Goal: Task Accomplishment & Management: Use online tool/utility

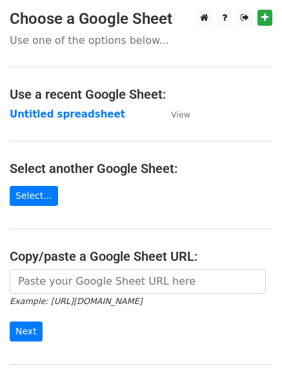
click at [67, 116] on strong "Untitled spreadsheet" at bounding box center [68, 115] width 116 height 12
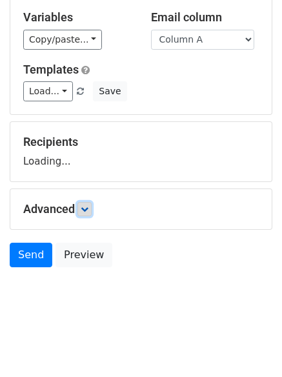
click at [89, 210] on icon at bounding box center [85, 209] width 8 height 8
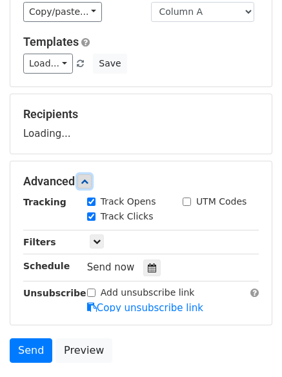
scroll to position [154, 0]
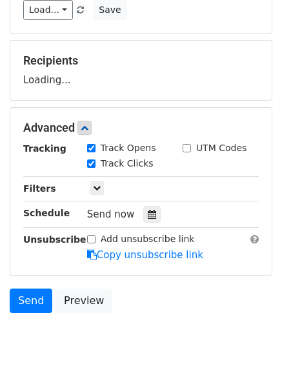
click at [147, 224] on div "Tracking Track Opens UTM Codes Track Clicks Filters Only include spreadsheet ro…" at bounding box center [141, 202] width 236 height 121
click at [147, 222] on div at bounding box center [151, 214] width 17 height 17
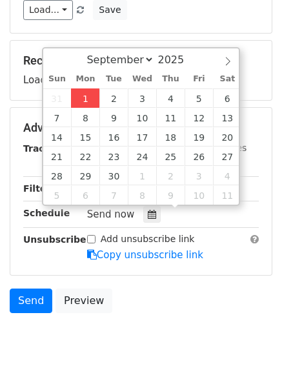
type input "2025-09-01 12:05"
type input "05"
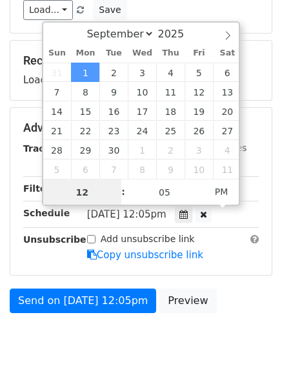
scroll to position [1, 0]
type input "4"
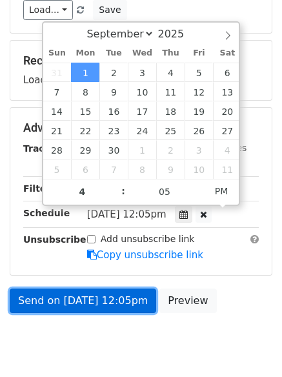
type input "2025-09-01 16:05"
click at [119, 308] on link "Send on Sep 1 at 12:05pm" at bounding box center [83, 301] width 147 height 25
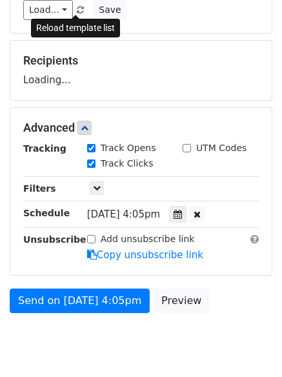
click at [77, 10] on span at bounding box center [80, 10] width 7 height 8
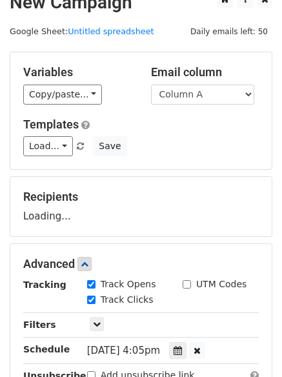
scroll to position [0, 0]
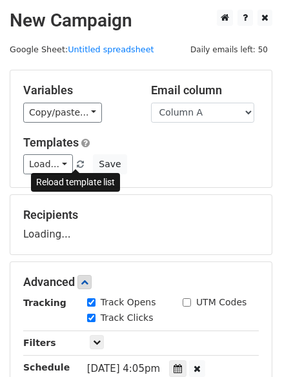
click at [77, 166] on span at bounding box center [80, 165] width 7 height 8
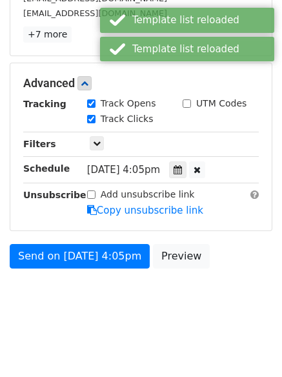
scroll to position [247, 0]
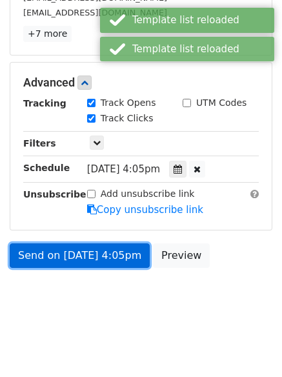
click at [93, 255] on link "Send on Sep 1 at 4:05pm" at bounding box center [80, 256] width 140 height 25
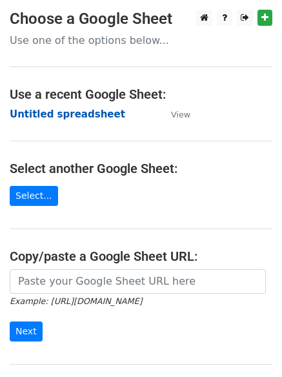
click at [76, 114] on strong "Untitled spreadsheet" at bounding box center [68, 115] width 116 height 12
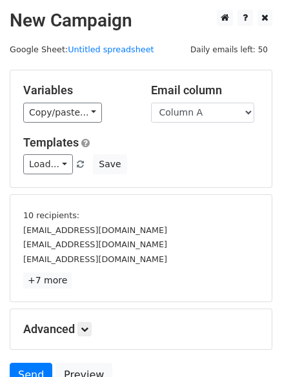
click at [216, 108] on select "Column A Column B Column C Column D Column E" at bounding box center [202, 113] width 103 height 20
click at [220, 110] on select "Column A Column B Column C Column D Column E" at bounding box center [202, 113] width 103 height 20
select select "Column B"
click at [151, 103] on select "Column A Column B Column C Column D Column E" at bounding box center [202, 113] width 103 height 20
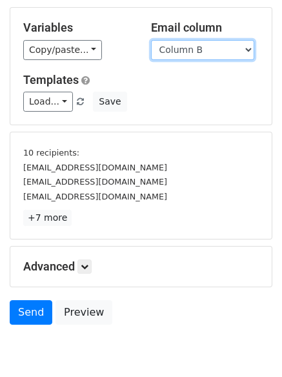
scroll to position [120, 0]
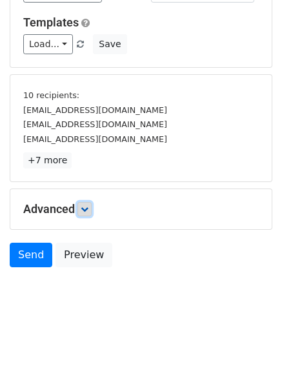
click at [85, 207] on icon at bounding box center [85, 209] width 8 height 8
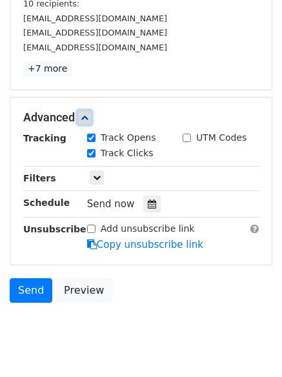
scroll to position [242, 0]
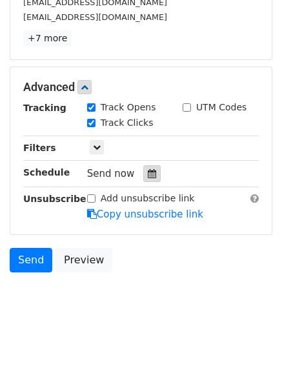
click at [148, 177] on icon at bounding box center [152, 173] width 8 height 9
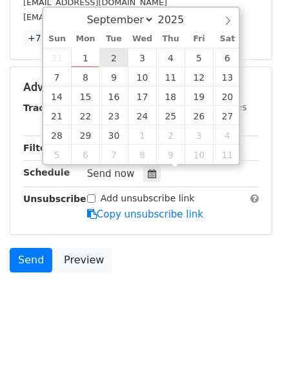
type input "2025-09-02 12:00"
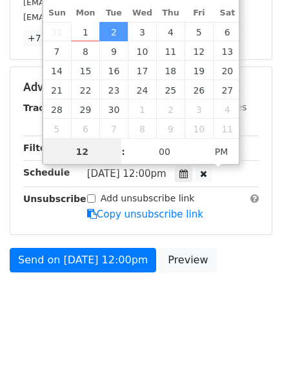
scroll to position [1, 0]
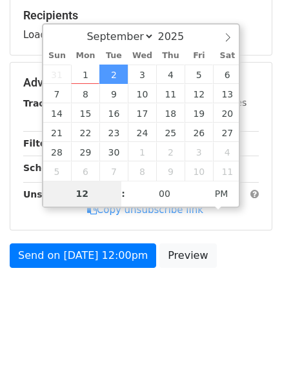
type input "5"
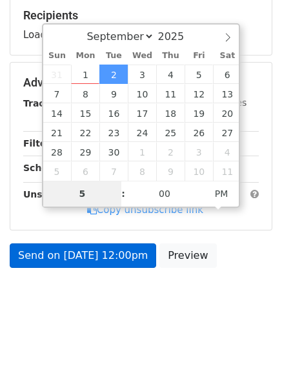
scroll to position [242, 0]
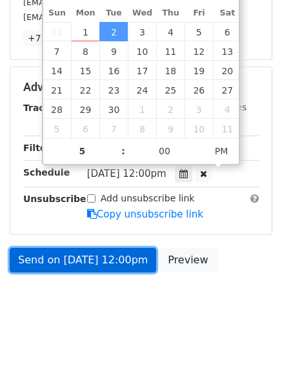
type input "2025-09-02 17:00"
click at [121, 264] on link "Send on Sep 2 at 12:00pm" at bounding box center [83, 260] width 147 height 25
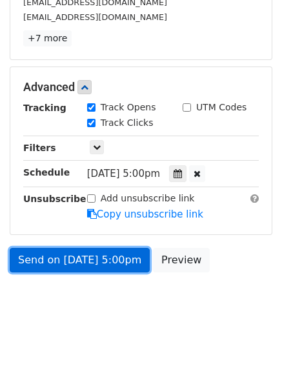
click at [91, 268] on link "Send on Sep 2 at 5:00pm" at bounding box center [80, 260] width 140 height 25
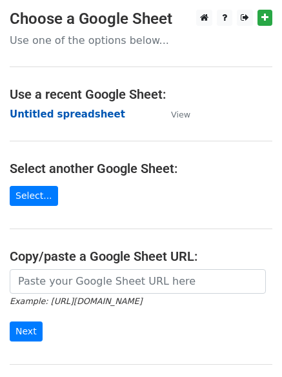
click at [70, 116] on strong "Untitled spreadsheet" at bounding box center [68, 115] width 116 height 12
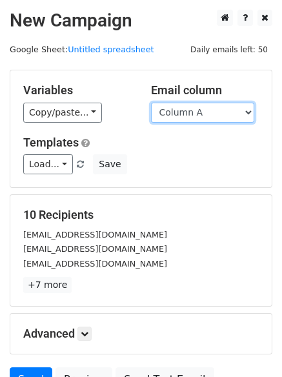
click at [191, 118] on select "Column A Column B Column C Column D Column E" at bounding box center [202, 113] width 103 height 20
select select "Column C"
click at [151, 103] on select "Column A Column B Column C Column D Column E" at bounding box center [202, 113] width 103 height 20
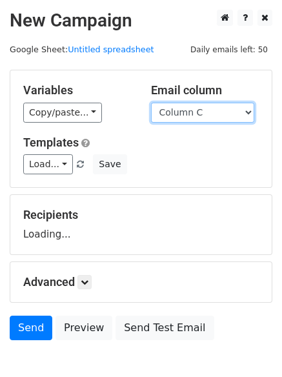
scroll to position [73, 0]
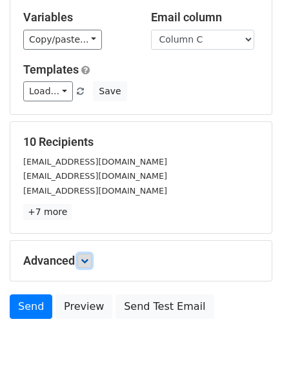
click at [92, 256] on link at bounding box center [85, 261] width 14 height 14
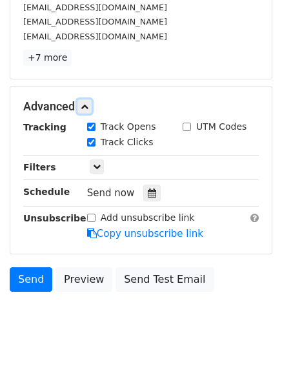
scroll to position [237, 0]
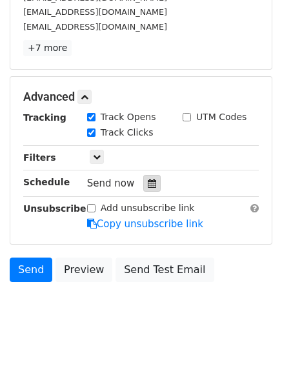
click at [148, 187] on icon at bounding box center [152, 183] width 8 height 9
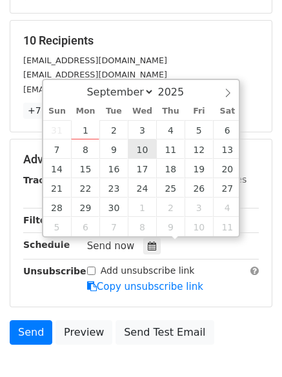
scroll to position [194, 0]
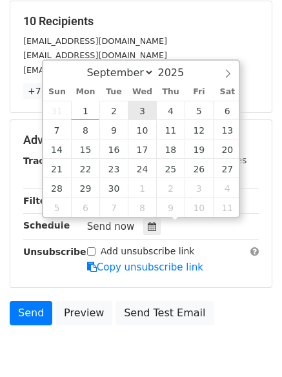
type input "2025-09-03 12:00"
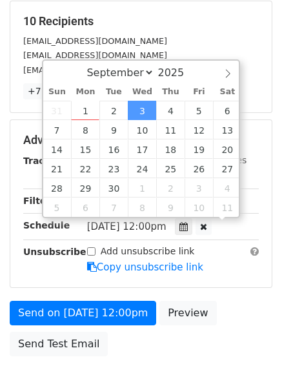
scroll to position [1, 0]
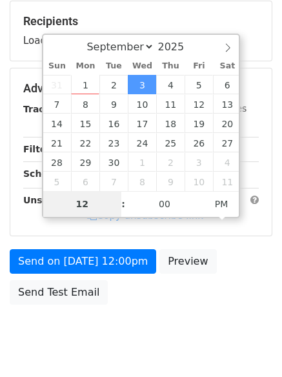
type input "6"
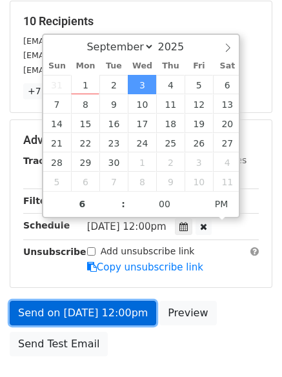
type input "2025-09-03 18:00"
click at [123, 324] on link "Send on Sep 3 at 12:00pm" at bounding box center [83, 313] width 147 height 25
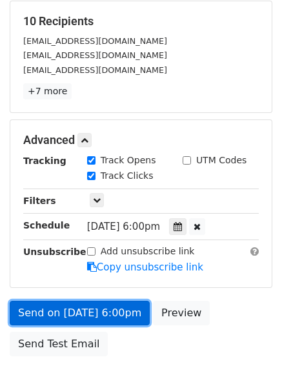
click at [85, 319] on link "Send on Sep 3 at 6:00pm" at bounding box center [80, 313] width 140 height 25
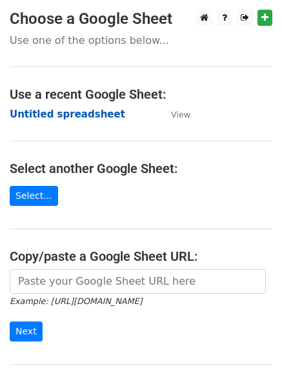
click at [82, 115] on strong "Untitled spreadsheet" at bounding box center [68, 115] width 116 height 12
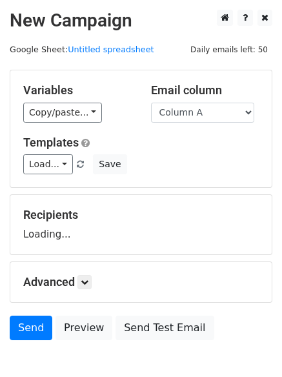
click at [193, 111] on select "Column A Column B Column C Column D Column E" at bounding box center [202, 113] width 103 height 20
select select "Column D"
click at [151, 103] on select "Column A Column B Column C Column D Column E" at bounding box center [202, 113] width 103 height 20
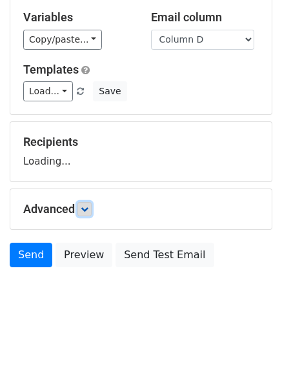
click at [89, 208] on icon at bounding box center [85, 209] width 8 height 8
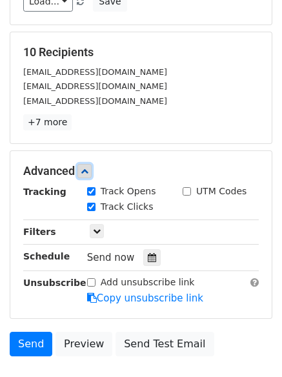
scroll to position [167, 0]
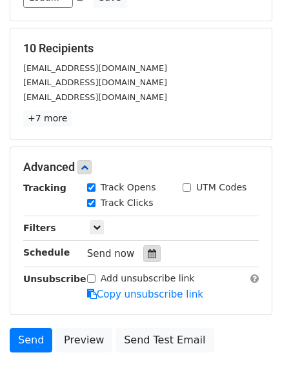
click at [149, 252] on icon at bounding box center [152, 253] width 8 height 9
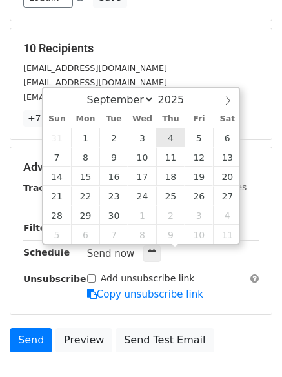
type input "2025-09-04 12:00"
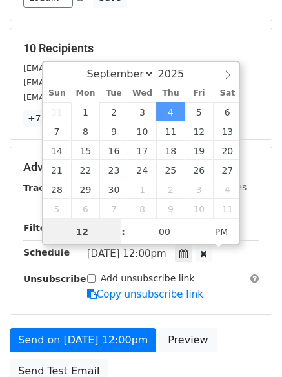
scroll to position [1, 0]
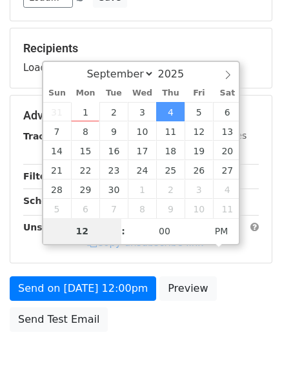
type input "7"
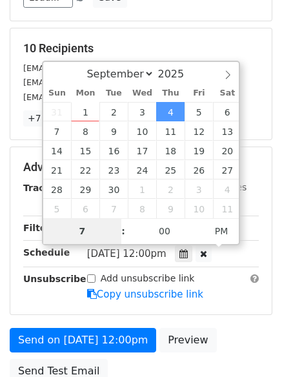
scroll to position [282, 0]
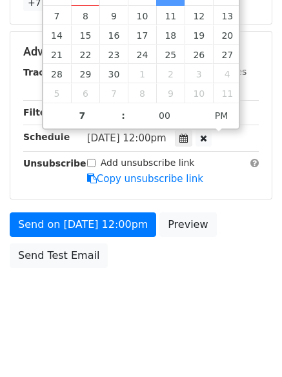
type input "2025-09-04 19:00"
click at [191, 324] on body "New Campaign Daily emails left: 50 Google Sheet: Untitled spreadsheet Variables…" at bounding box center [141, 26] width 282 height 599
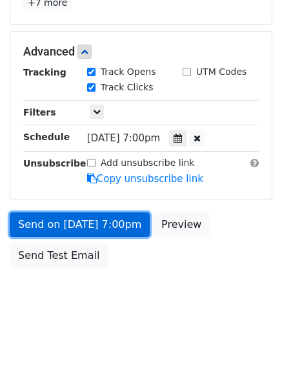
click at [119, 234] on link "Send on Sep 4 at 7:00pm" at bounding box center [80, 225] width 140 height 25
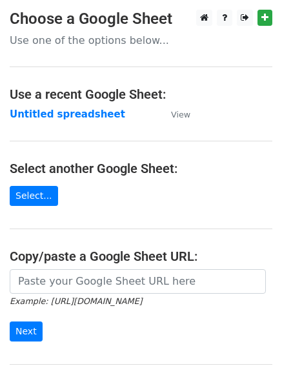
click at [55, 119] on strong "Untitled spreadsheet" at bounding box center [68, 115] width 116 height 12
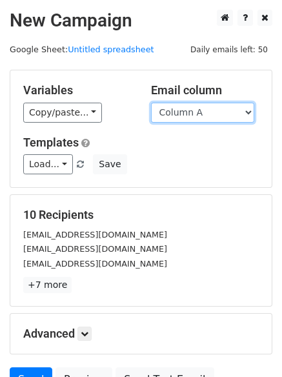
click at [197, 118] on select "Column A Column B Column C Column D Column E" at bounding box center [202, 113] width 103 height 20
select select "Column E"
click at [151, 103] on select "Column A Column B Column C Column D Column E" at bounding box center [202, 113] width 103 height 20
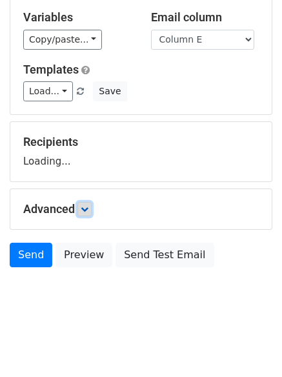
click at [89, 211] on icon at bounding box center [85, 209] width 8 height 8
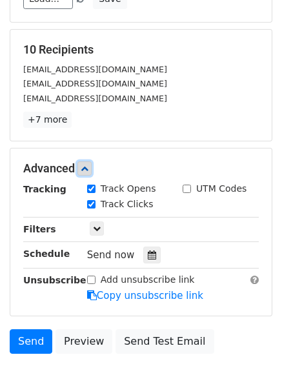
scroll to position [176, 0]
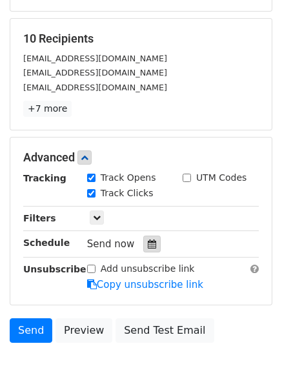
click at [148, 246] on icon at bounding box center [152, 244] width 8 height 9
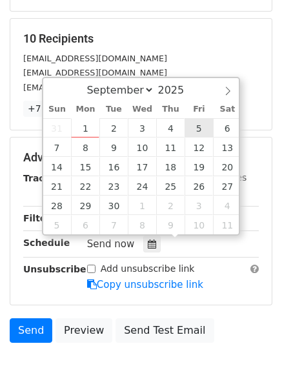
type input "[DATE] 12:00"
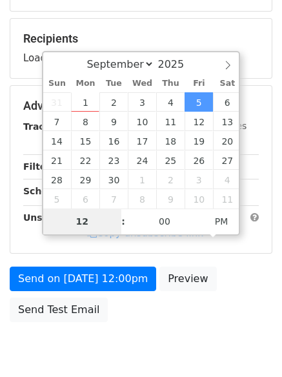
type input "8"
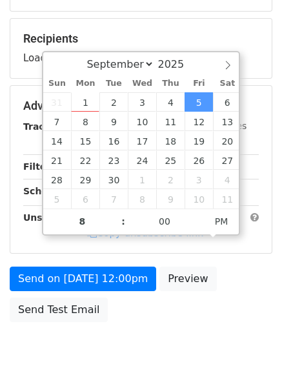
type input "[DATE] 20:00"
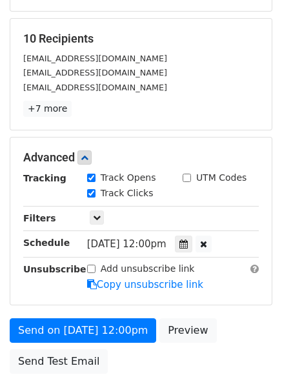
click at [153, 315] on form "Variables Copy/paste... {{Column A}} {{Column B}} {{Column C}} {{Column D}} {{C…" at bounding box center [141, 136] width 263 height 487
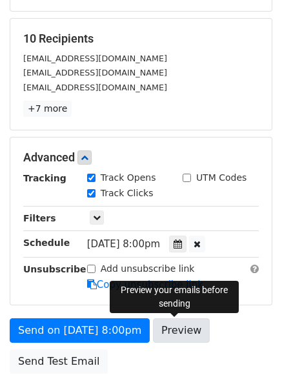
scroll to position [231, 0]
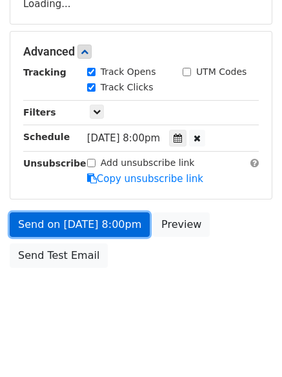
click at [120, 229] on link "Send on [DATE] 8:00pm" at bounding box center [80, 225] width 140 height 25
